Goal: Task Accomplishment & Management: Complete application form

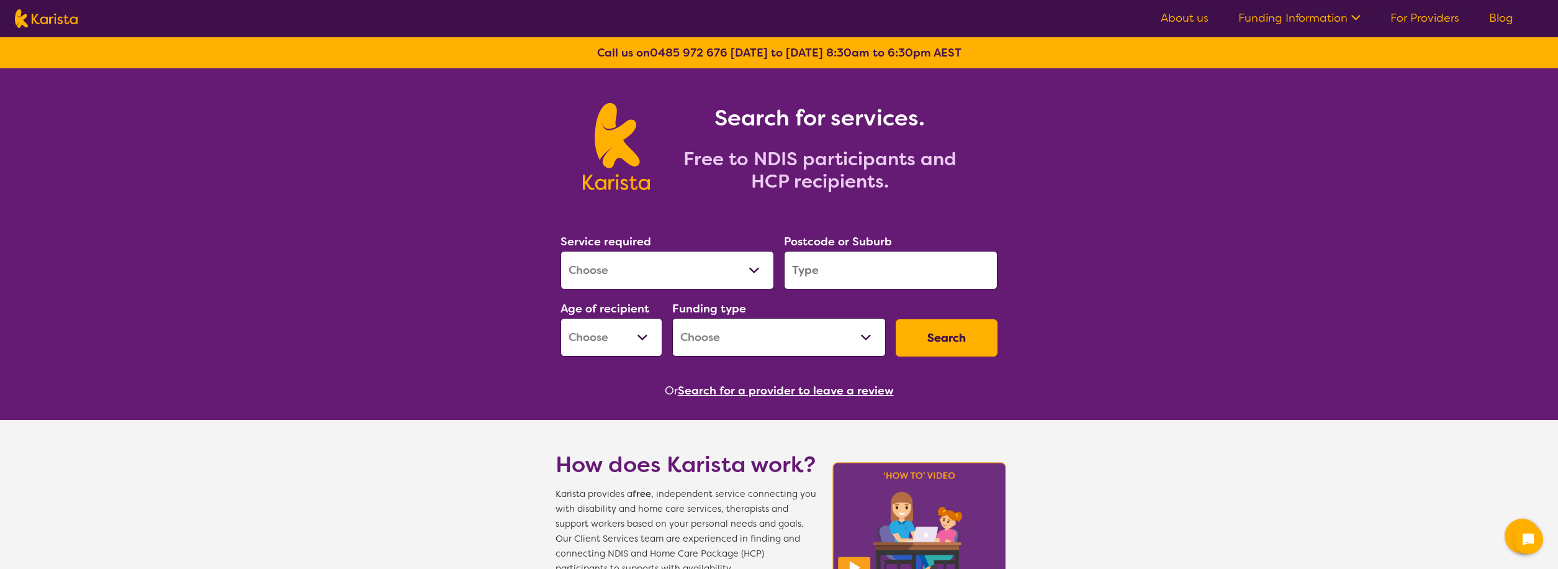
click at [1292, 19] on link "Funding Information" at bounding box center [1300, 18] width 122 height 15
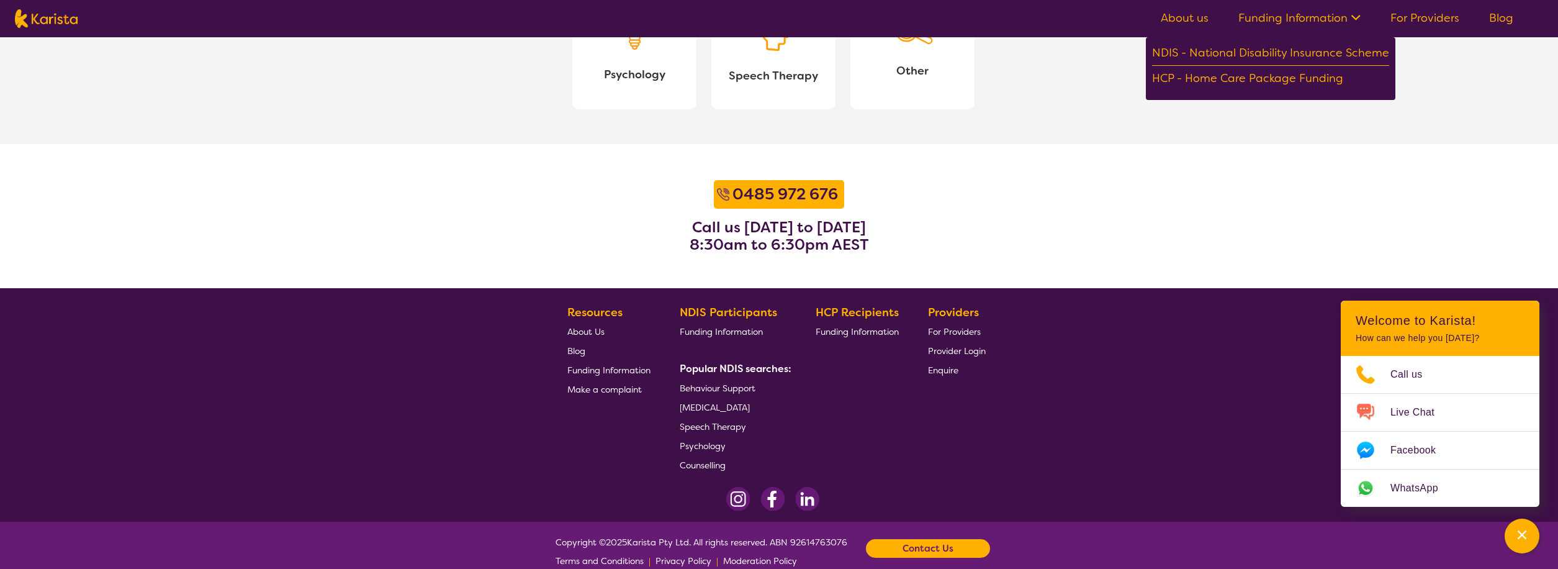
scroll to position [1496, 0]
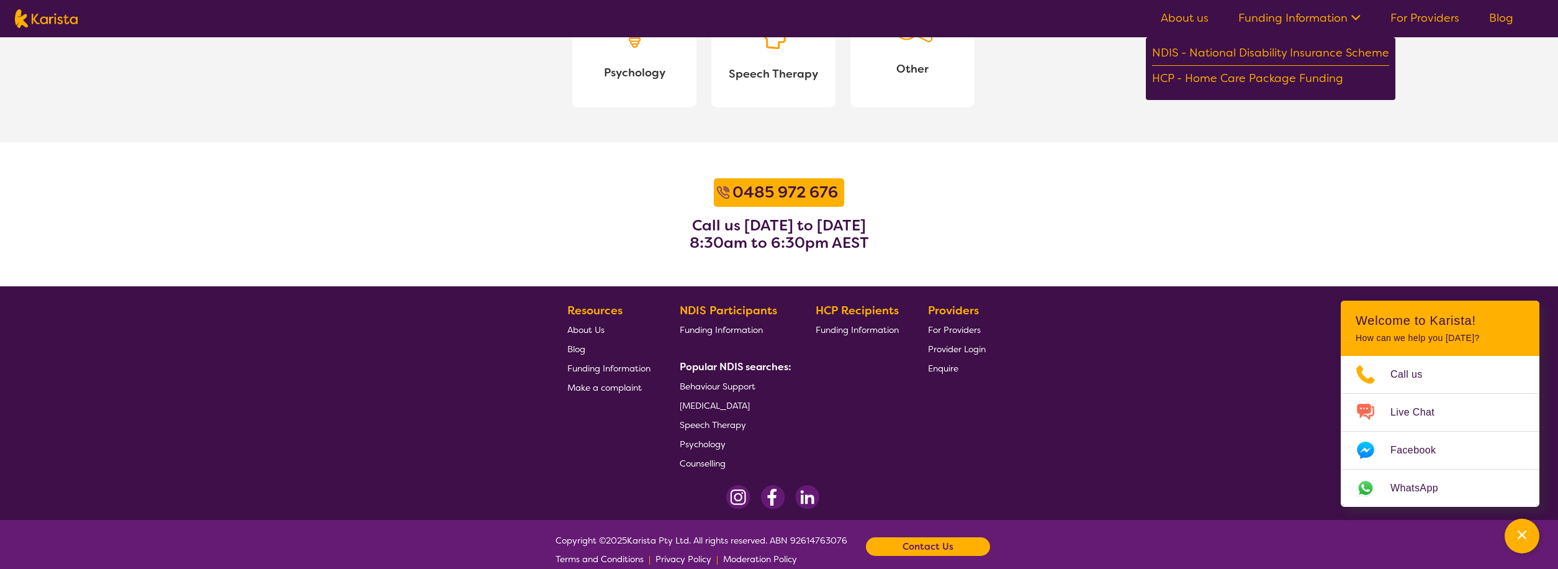
click at [953, 331] on span "For Providers" at bounding box center [954, 329] width 53 height 11
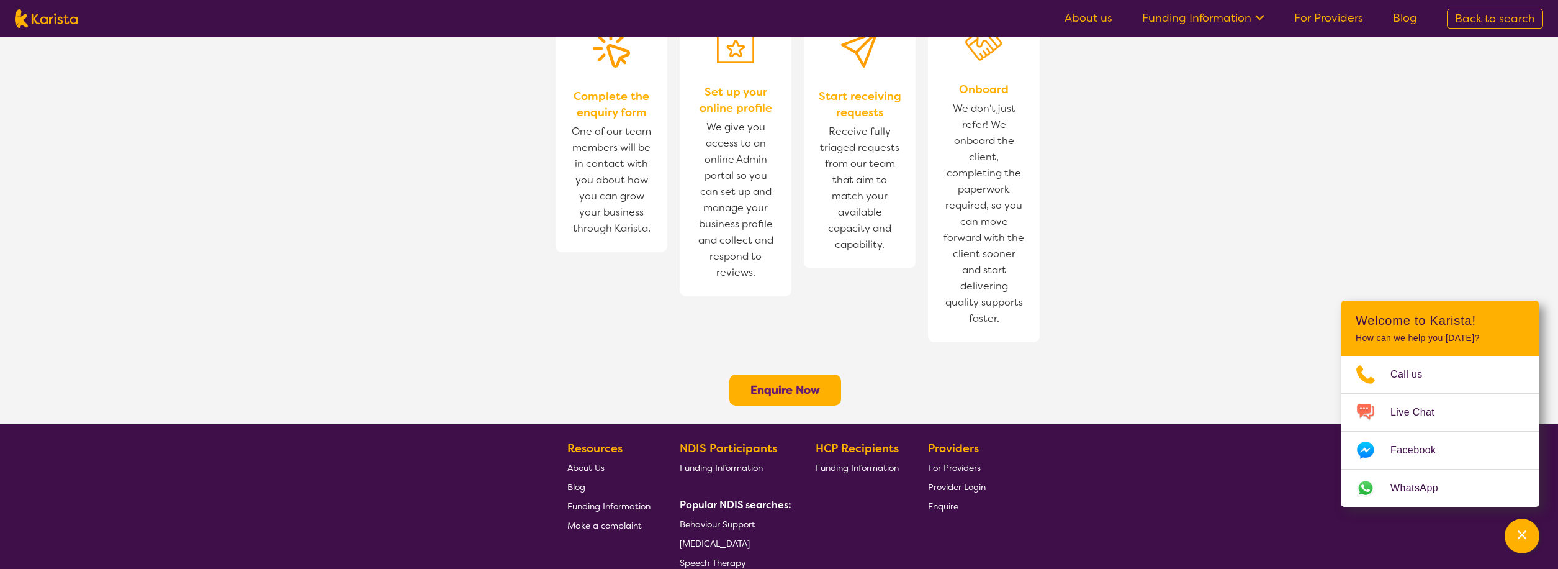
scroll to position [912, 0]
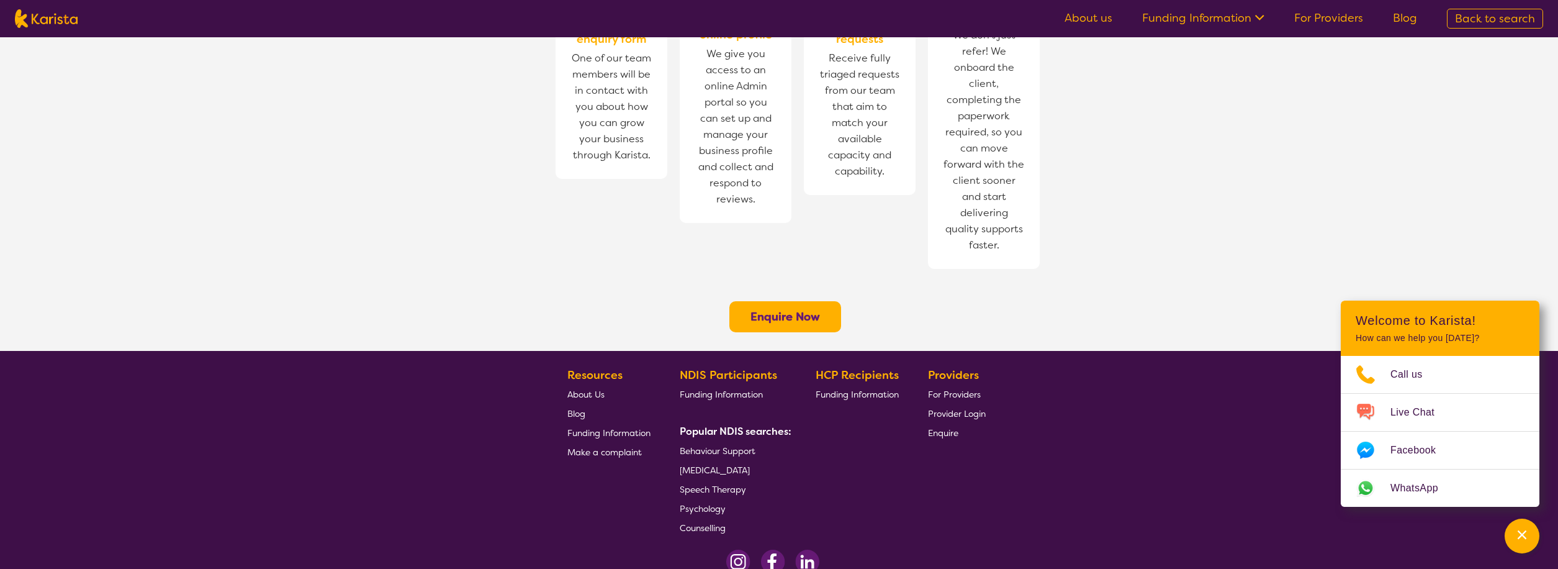
click at [942, 427] on span "Enquire" at bounding box center [943, 432] width 30 height 11
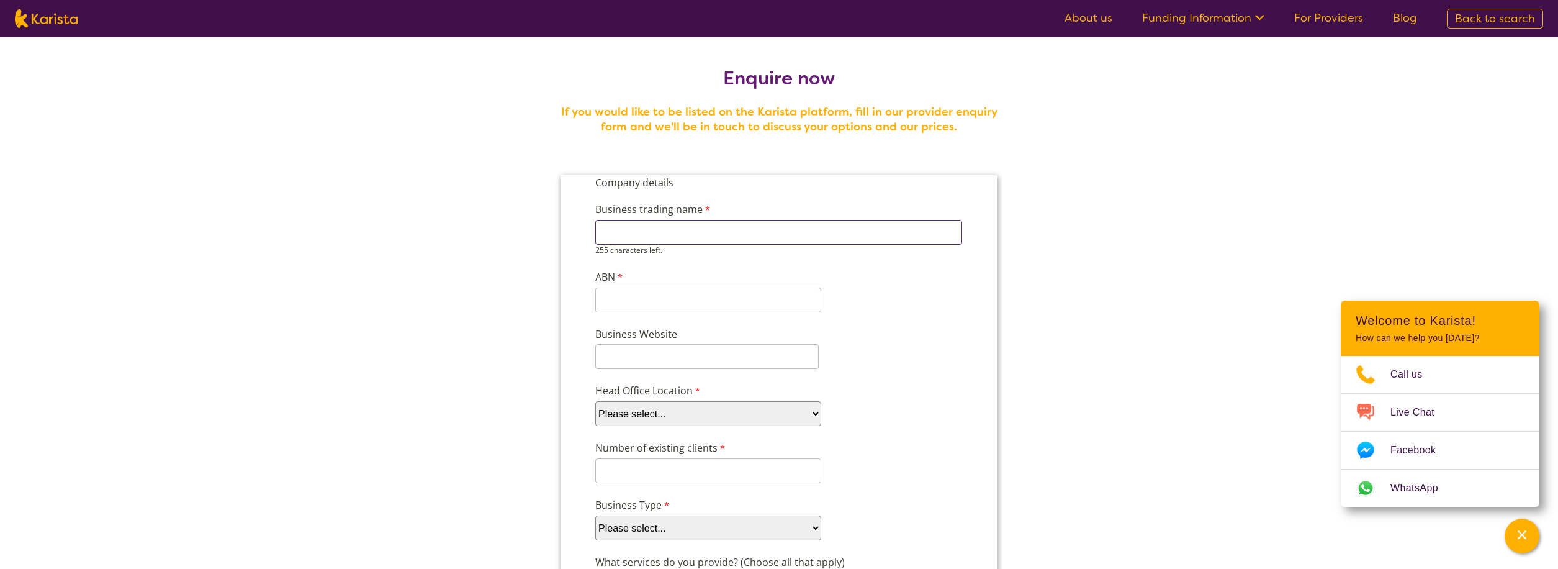
click at [672, 235] on input "Business trading name" at bounding box center [778, 232] width 367 height 25
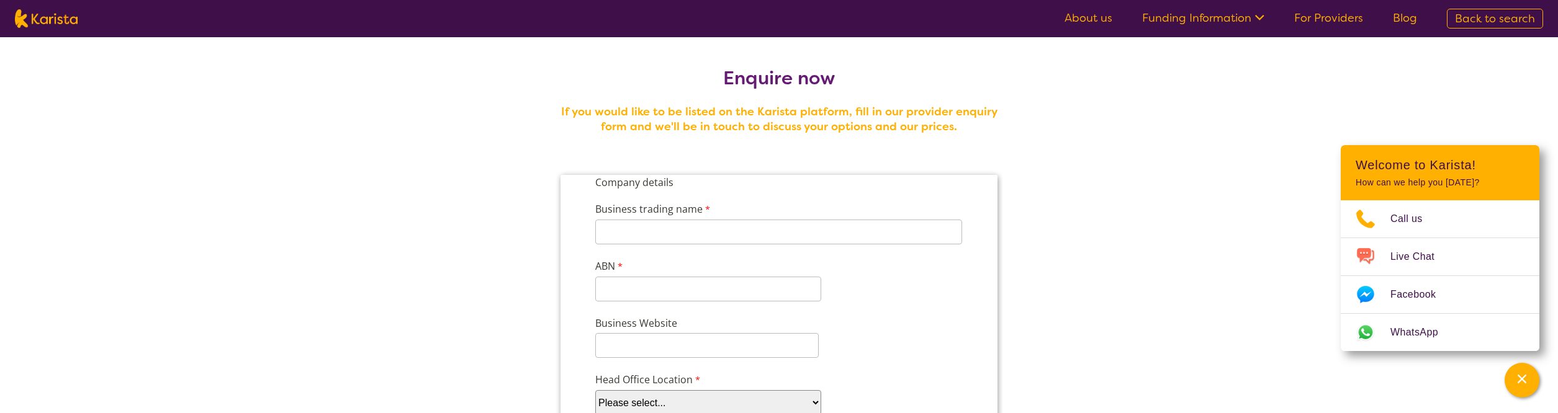
drag, startPoint x: 1187, startPoint y: 173, endPoint x: 1144, endPoint y: 286, distance: 121.1
